Goal: Communication & Community: Answer question/provide support

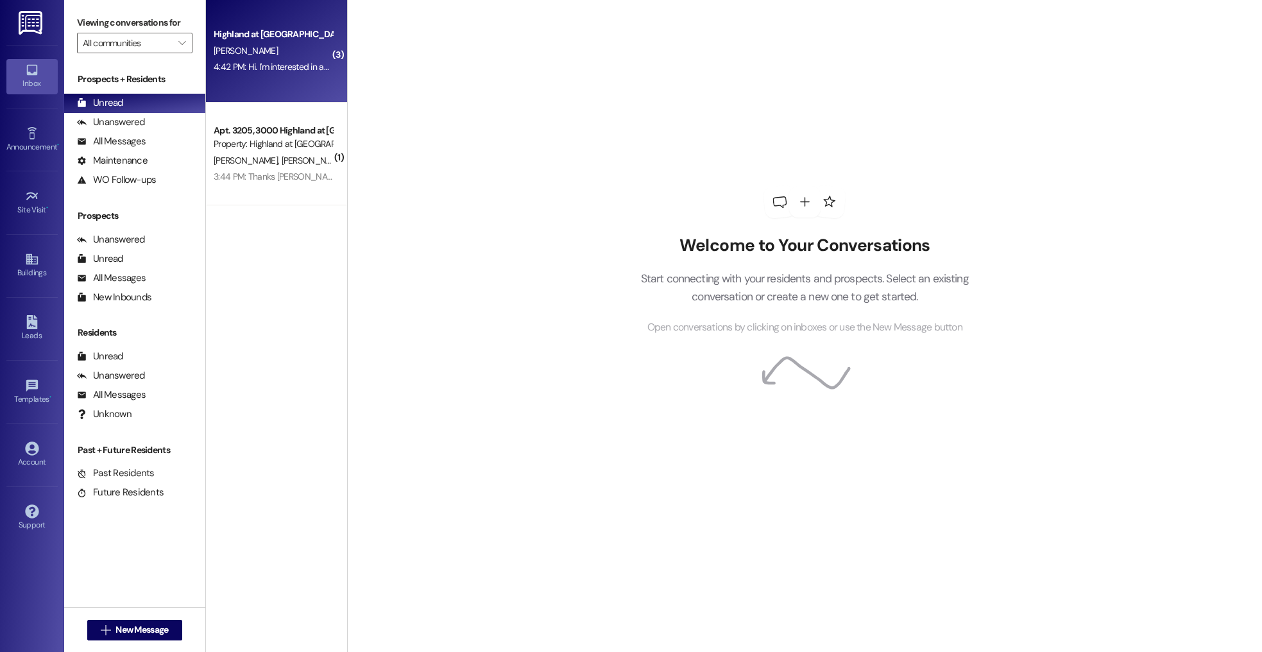
click at [292, 92] on div "Highland at [GEOGRAPHIC_DATA] [PERSON_NAME] 4:42 PM: Hi. I'm interested in an a…" at bounding box center [276, 51] width 141 height 103
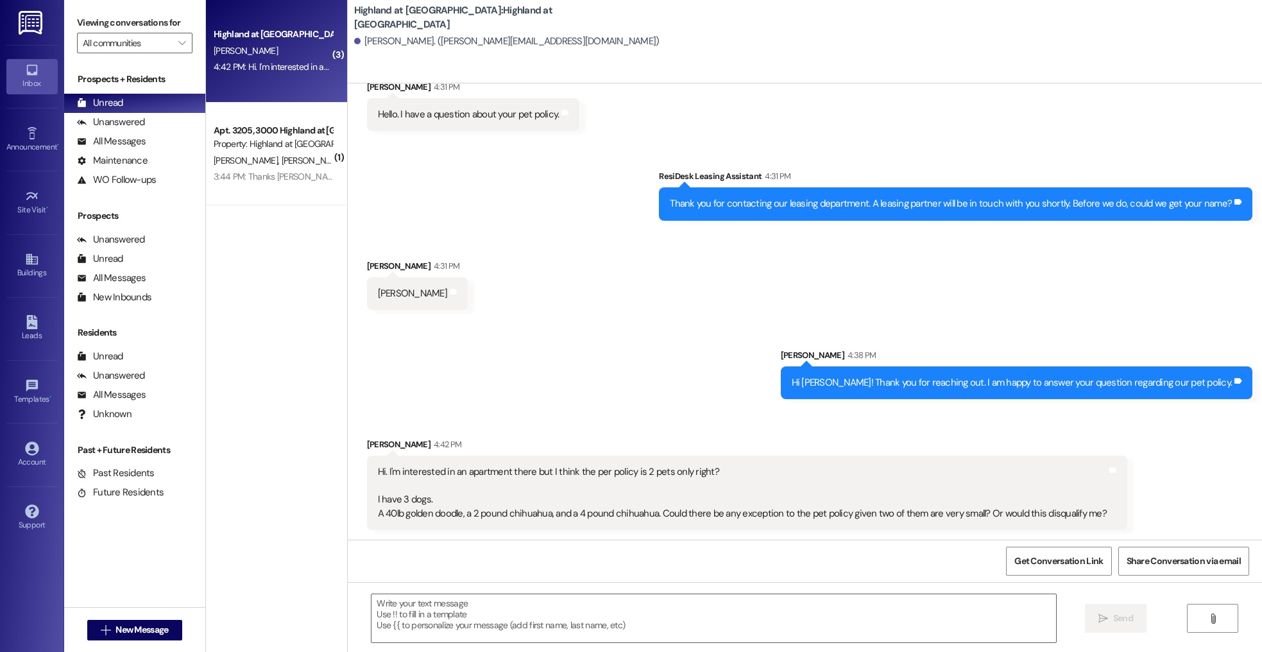
scroll to position [43, 0]
click at [491, 604] on textarea at bounding box center [713, 618] width 684 height 48
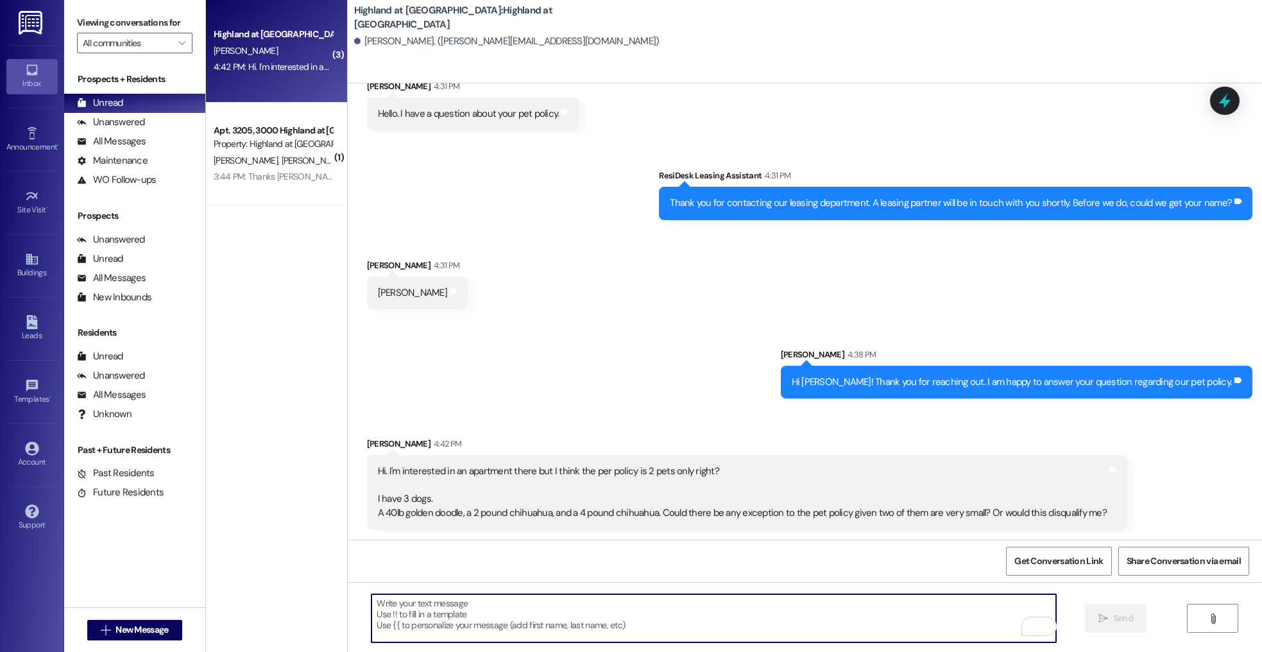
scroll to position [42, 0]
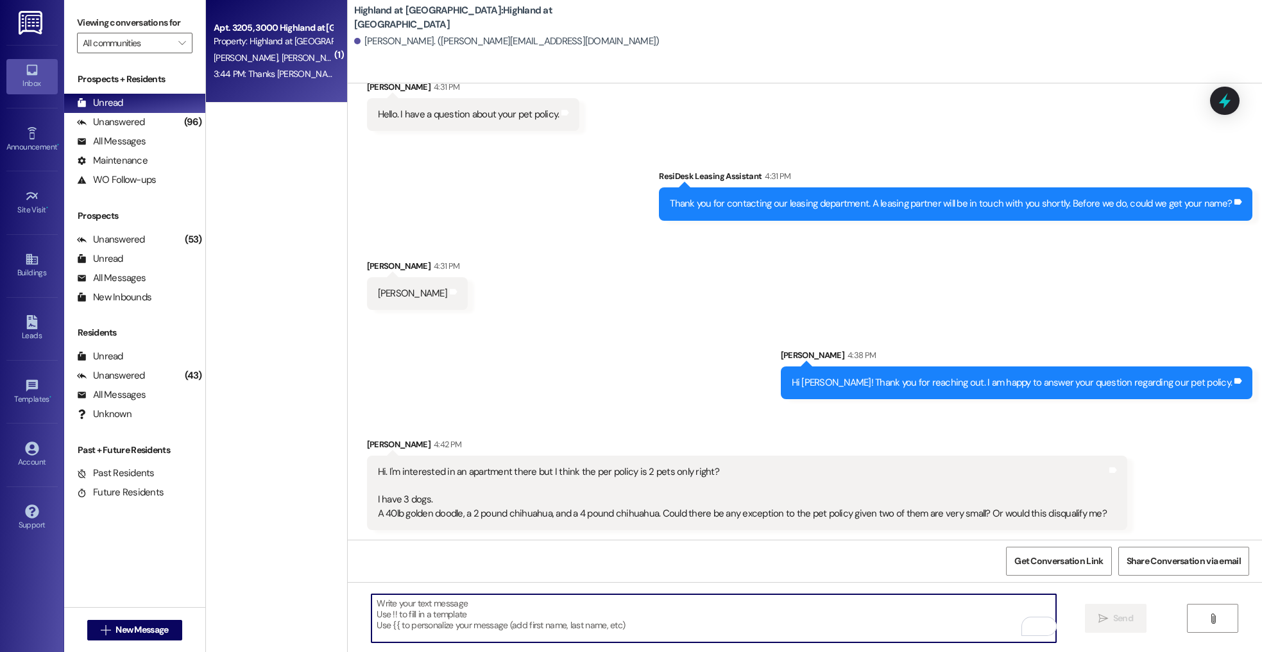
click at [277, 73] on div "3:44 PM: Thanks [PERSON_NAME]! 3:44 PM: Thanks [PERSON_NAME]!" at bounding box center [279, 74] width 130 height 12
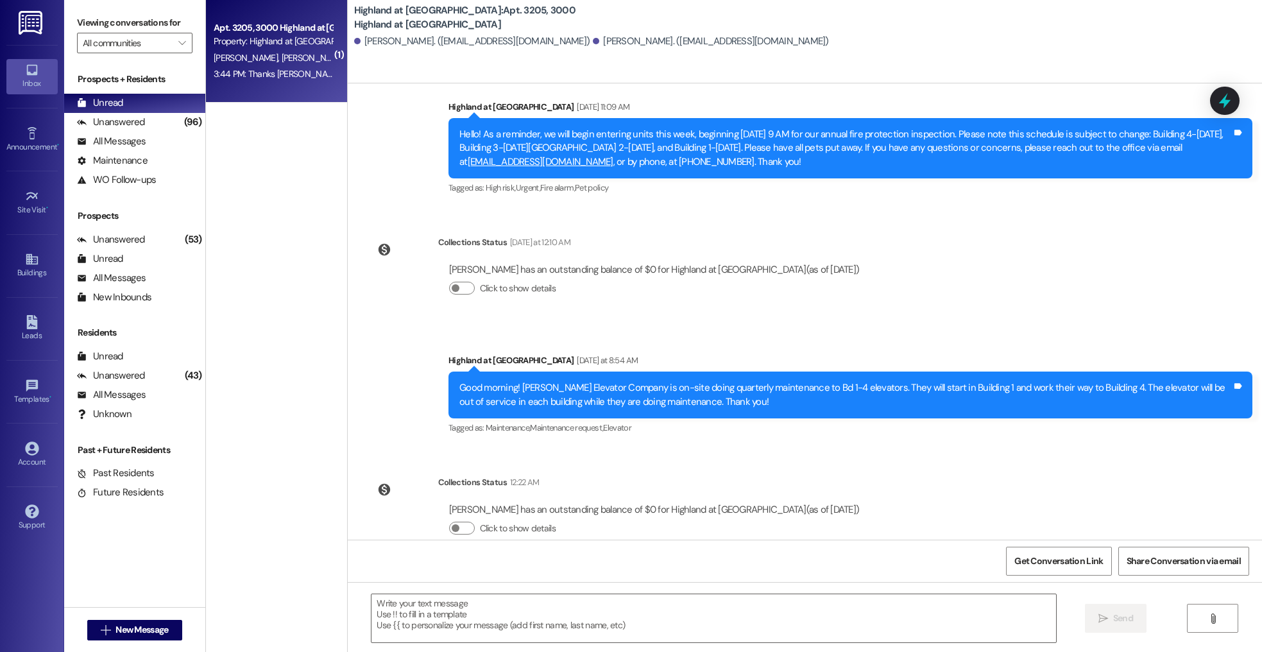
scroll to position [1687, 0]
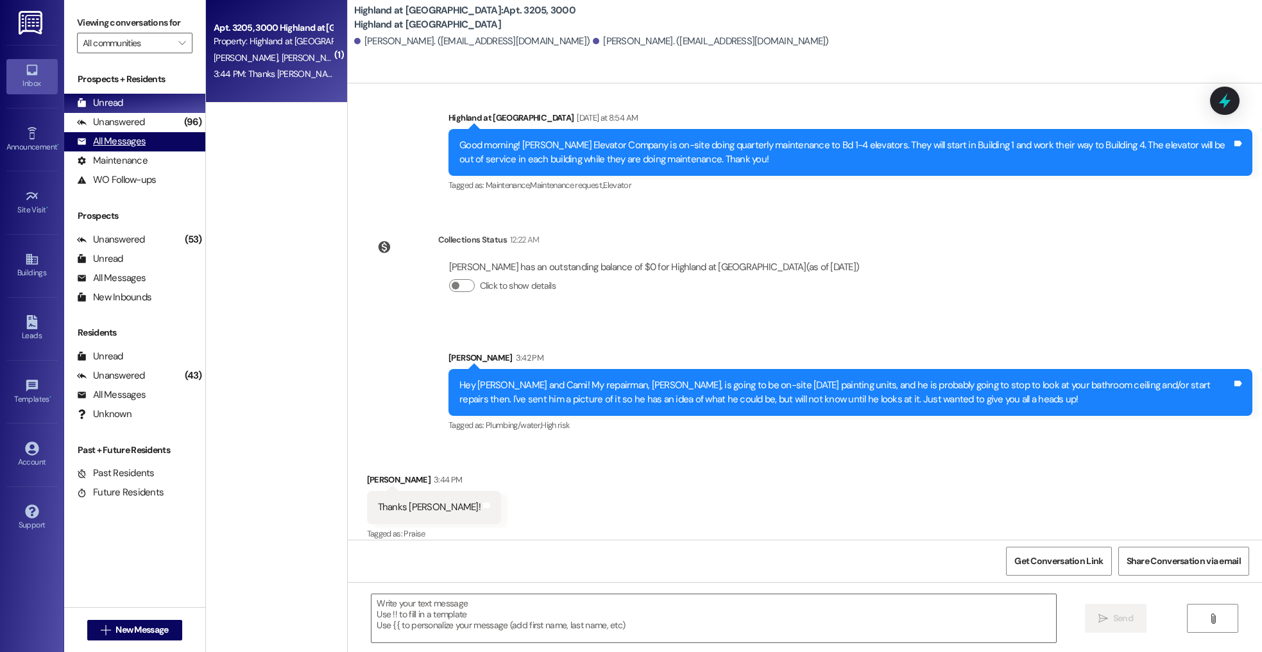
click at [160, 138] on div "All Messages (undefined)" at bounding box center [134, 141] width 141 height 19
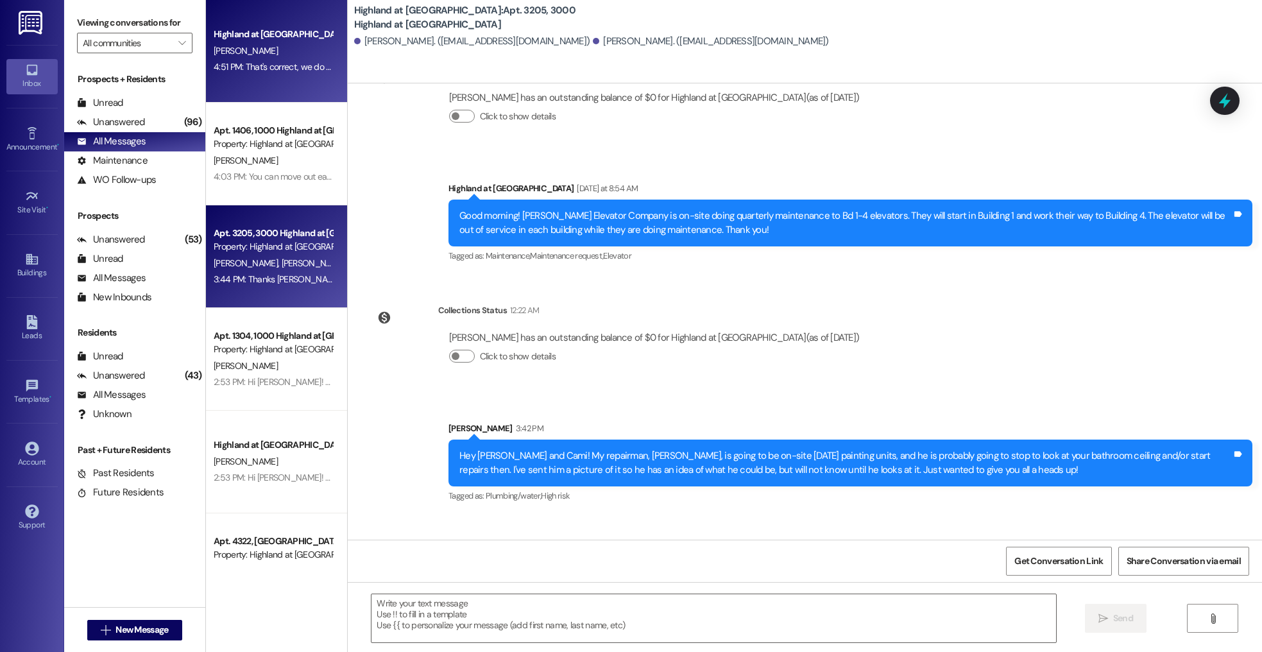
scroll to position [1686, 0]
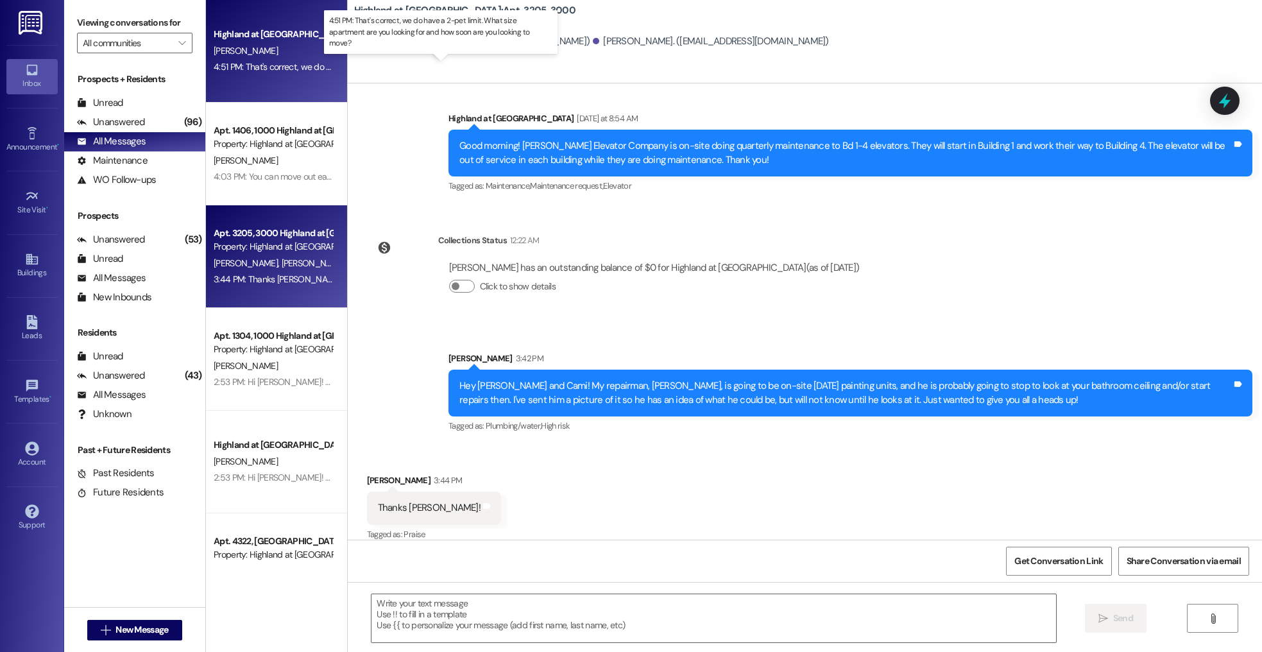
click at [220, 68] on div "4:51 PM: That's correct, we do have a 2-pet limit. What size apartment are you …" at bounding box center [453, 67] width 478 height 12
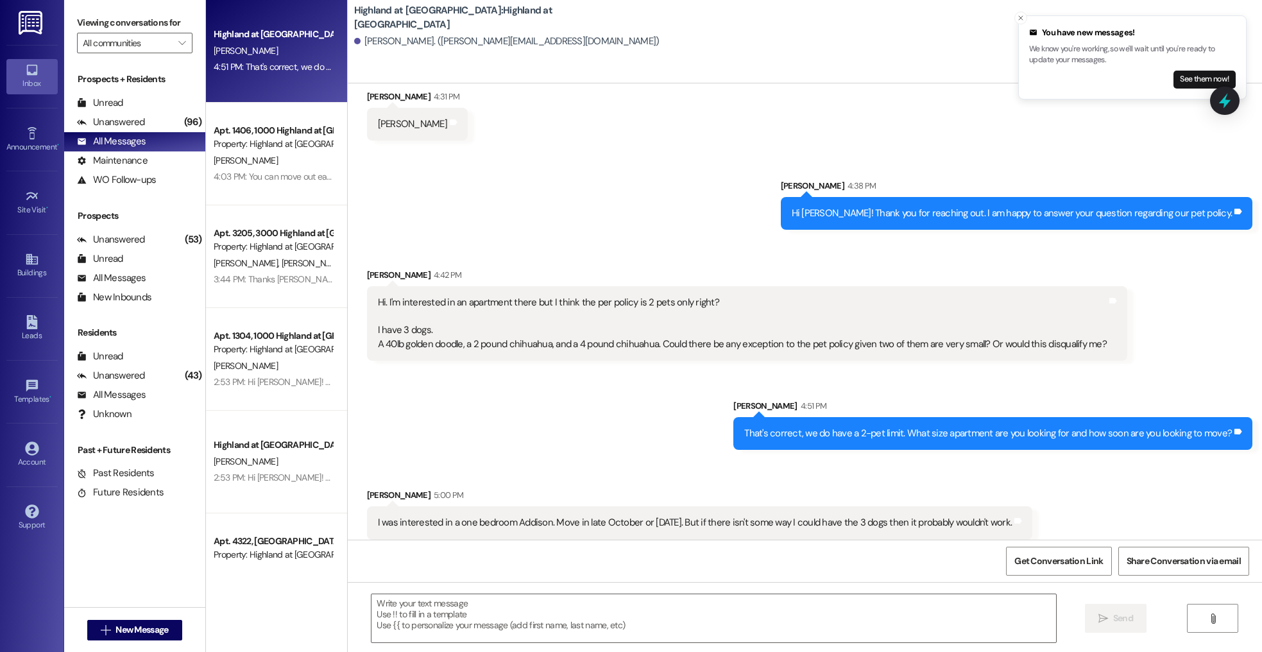
scroll to position [221, 0]
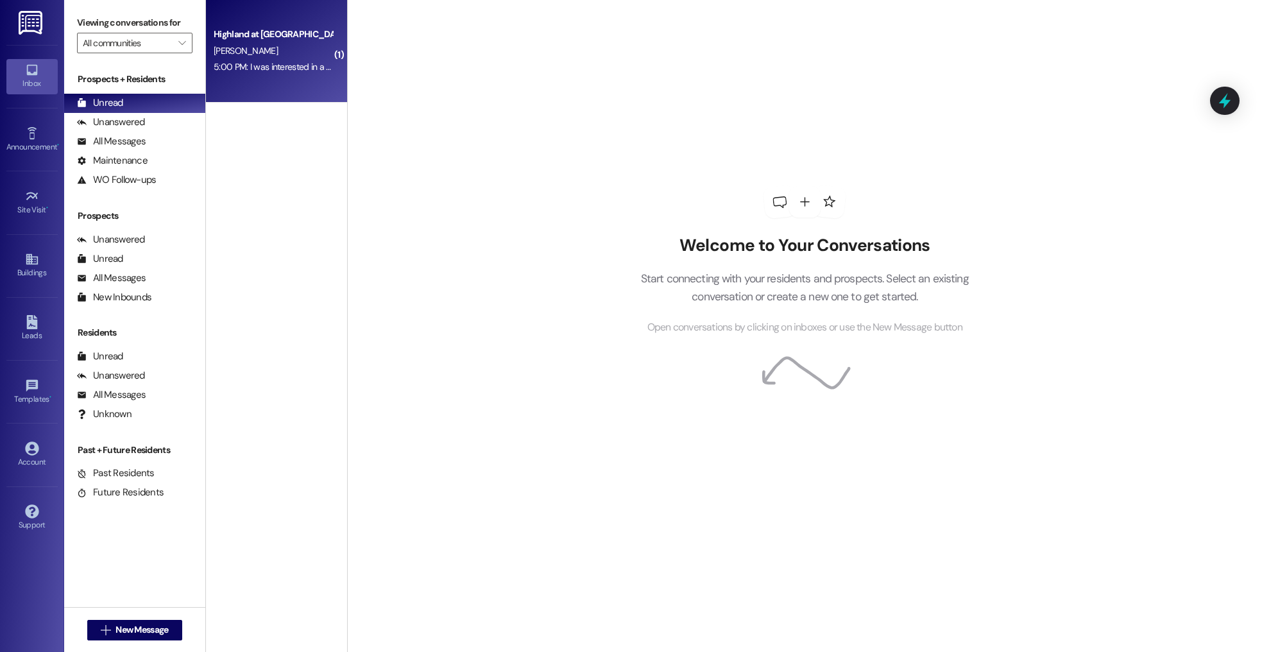
click at [279, 71] on div "5:00 PM: I was interested in a one bedroom Addison. Move in late October or Nov…" at bounding box center [523, 67] width 618 height 12
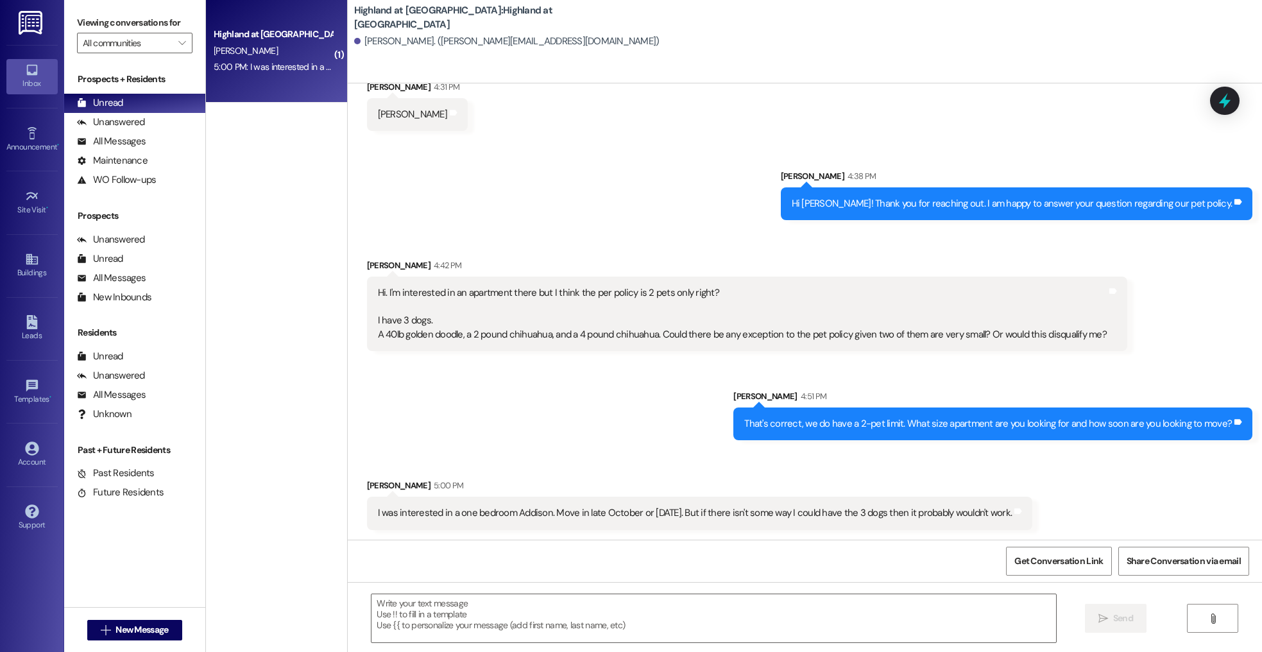
scroll to position [222, 0]
